Goal: Information Seeking & Learning: Learn about a topic

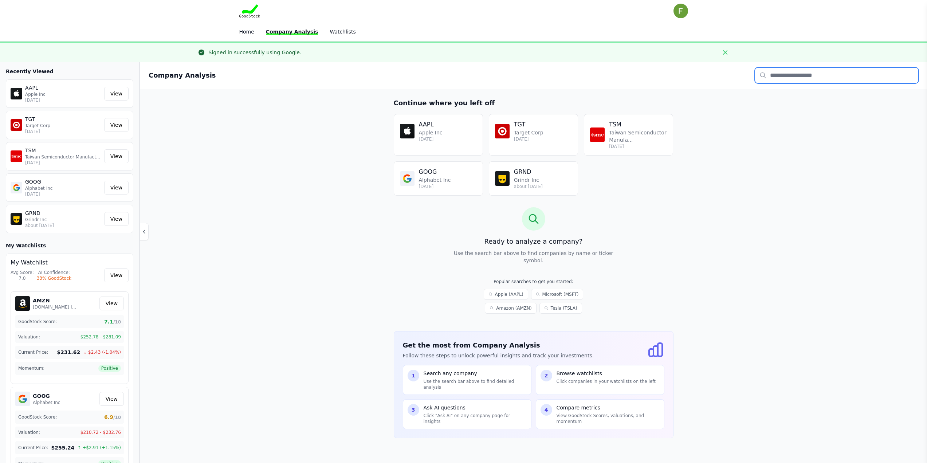
click at [801, 73] on input "text" at bounding box center [836, 75] width 163 height 15
type input "**"
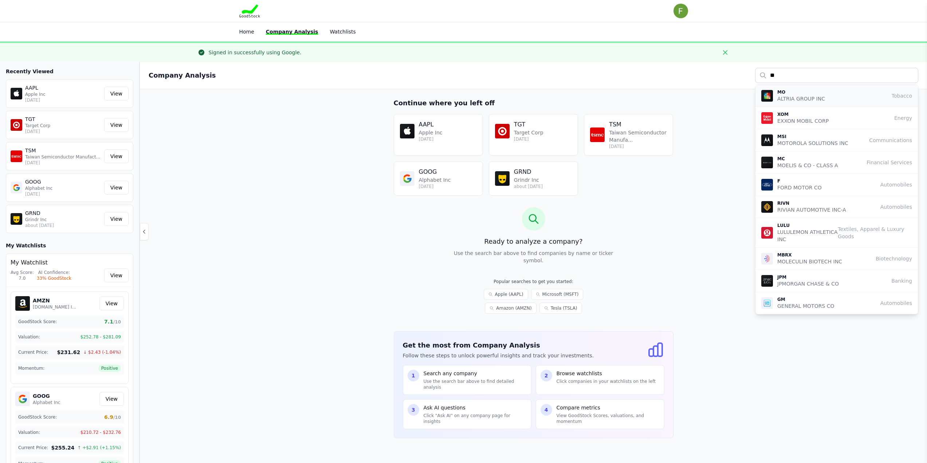
click at [787, 97] on p "ALTRIA GROUP INC" at bounding box center [802, 98] width 48 height 7
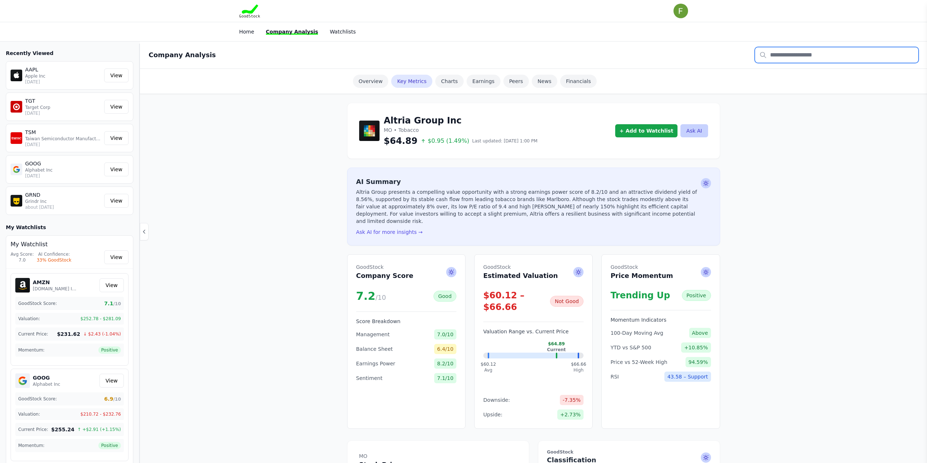
click at [848, 54] on input "text" at bounding box center [836, 54] width 163 height 15
click at [790, 77] on p "ADOBE INC" at bounding box center [792, 78] width 29 height 7
type input "****"
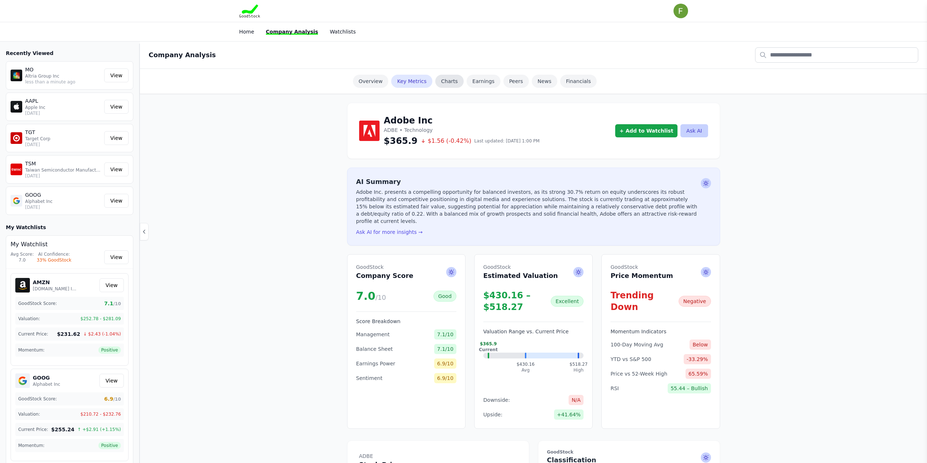
click at [445, 81] on link "Charts" at bounding box center [449, 81] width 28 height 13
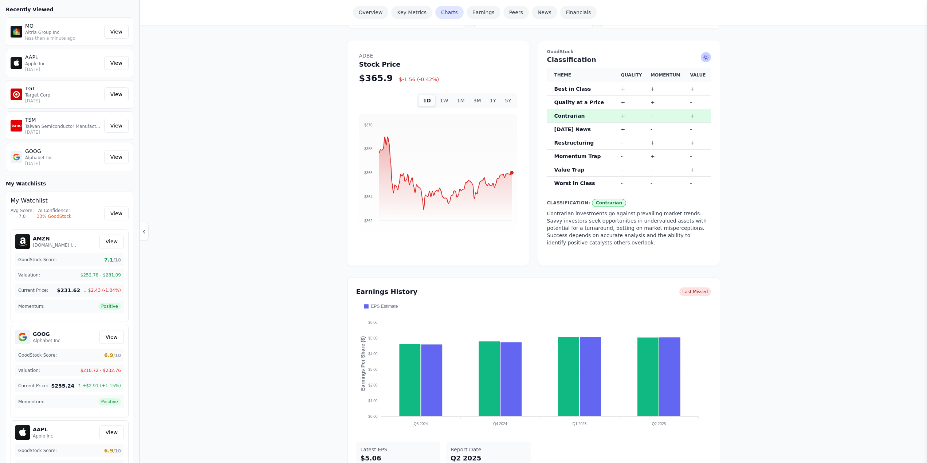
scroll to position [404, 0]
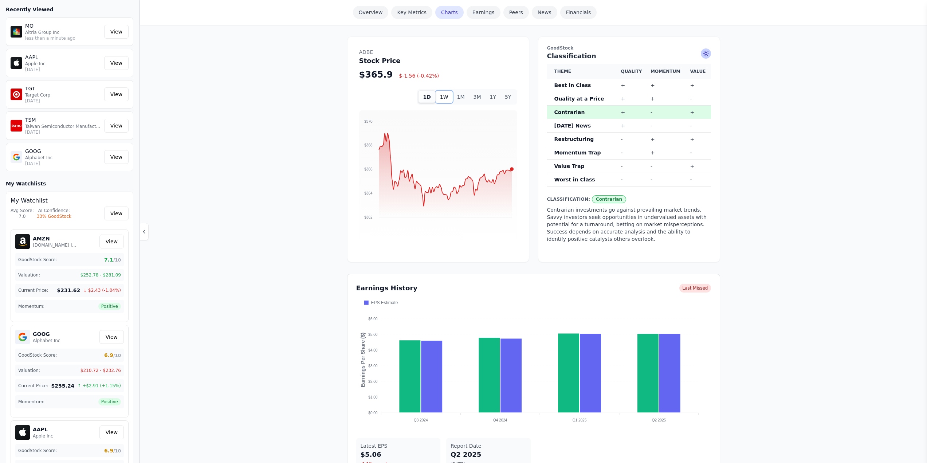
click at [444, 92] on button "1W" at bounding box center [444, 97] width 17 height 12
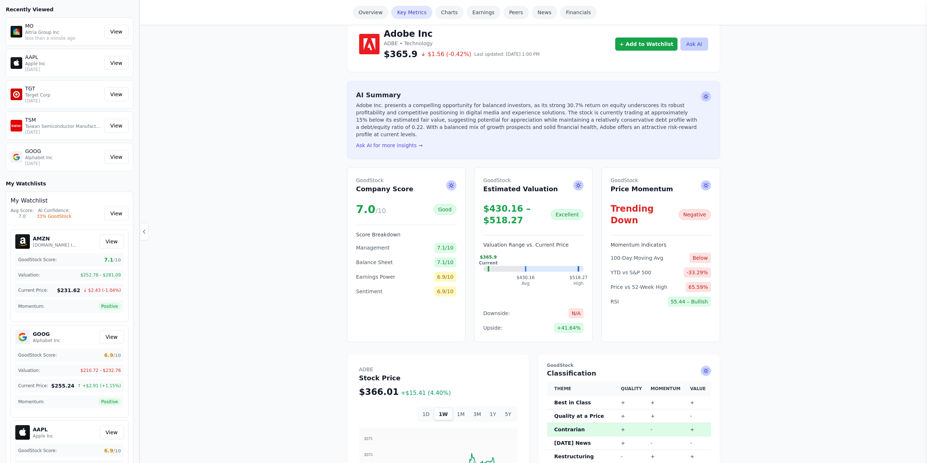
scroll to position [0, 0]
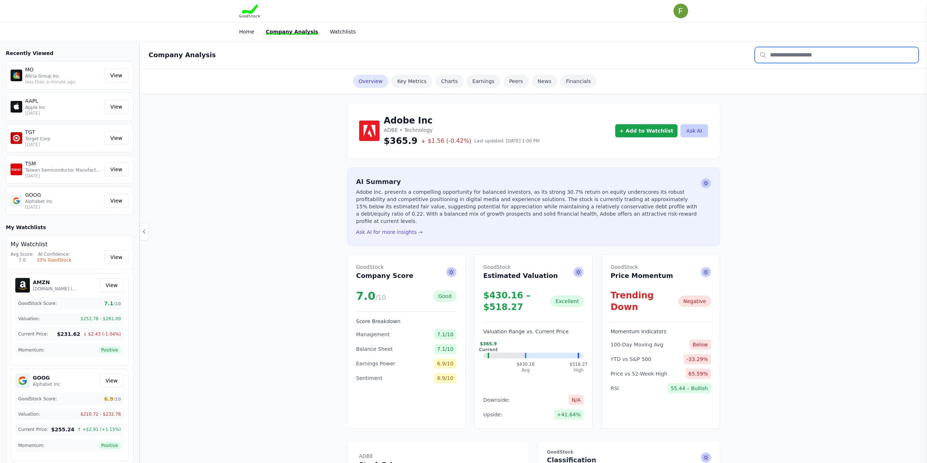
click at [834, 60] on input "text" at bounding box center [836, 54] width 163 height 15
type input "***"
click at [811, 75] on div "TGT TARGET CORP Retail" at bounding box center [837, 75] width 151 height 13
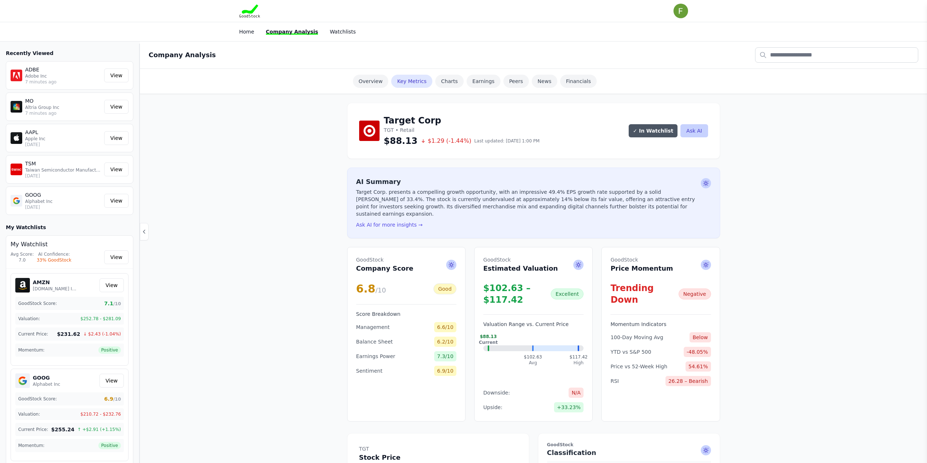
drag, startPoint x: 243, startPoint y: 301, endPoint x: 244, endPoint y: 308, distance: 6.6
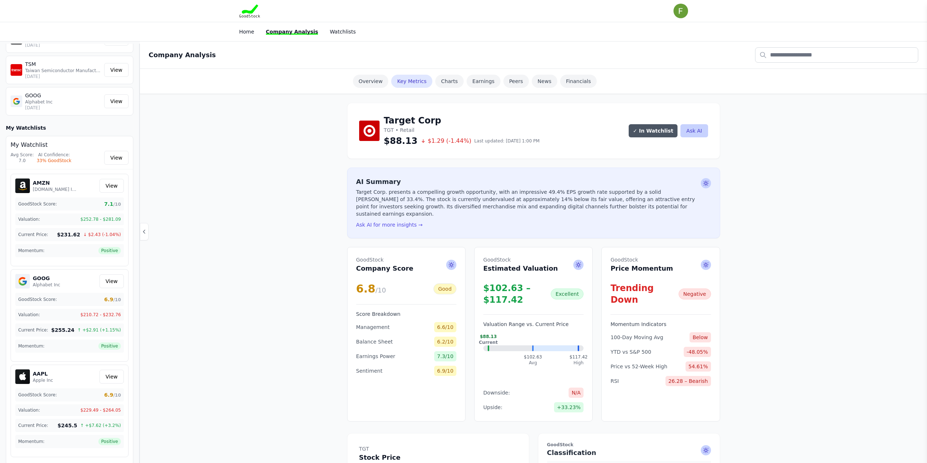
scroll to position [107, 0]
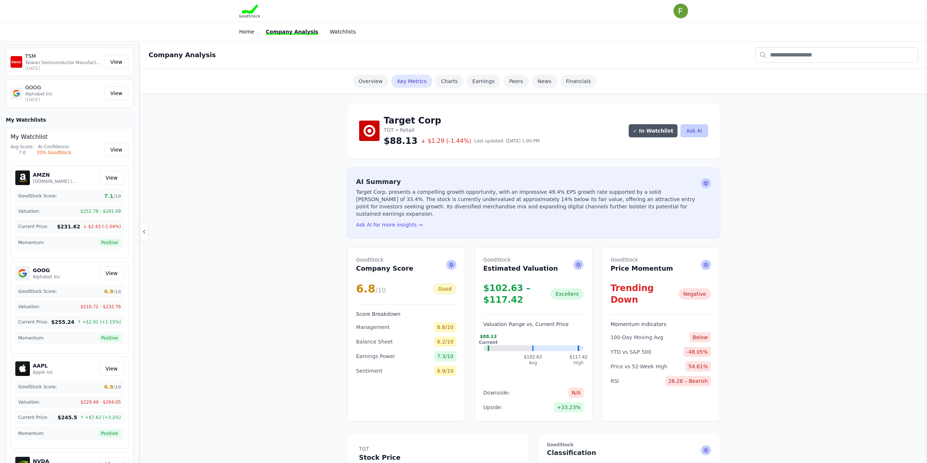
click at [104, 19] on nav "Open user menu [PERSON_NAME] [EMAIL_ADDRESS][DOMAIN_NAME] Manage Subscription P…" at bounding box center [463, 11] width 927 height 22
